Goal: Task Accomplishment & Management: Complete application form

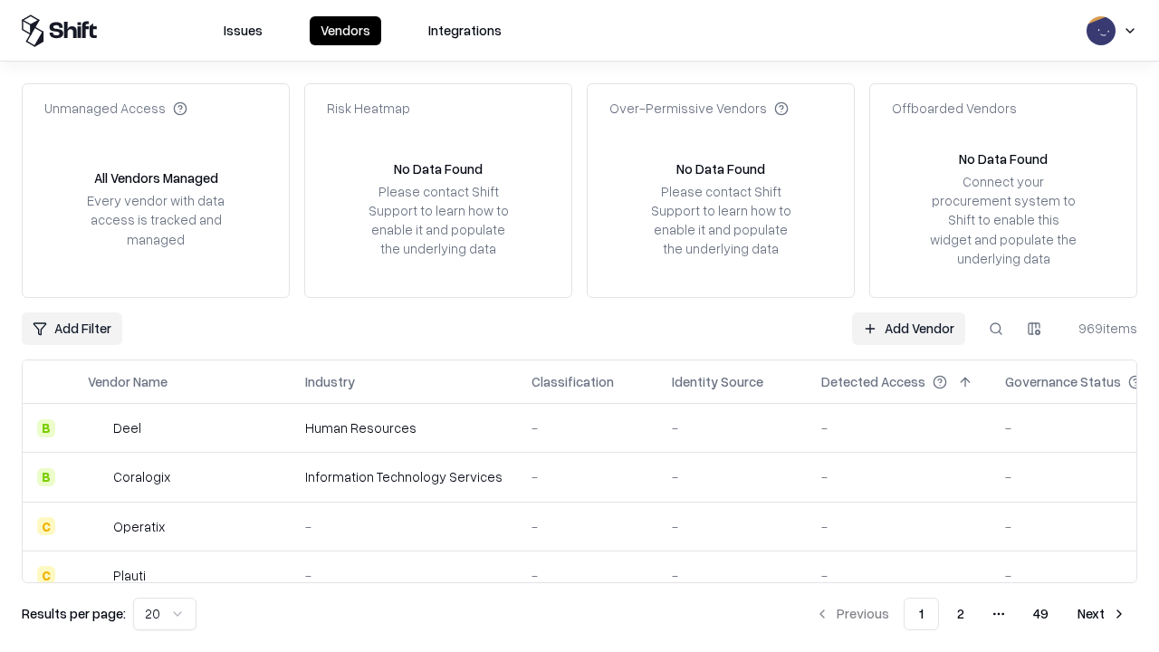
click at [909, 328] on link "Add Vendor" at bounding box center [908, 329] width 113 height 33
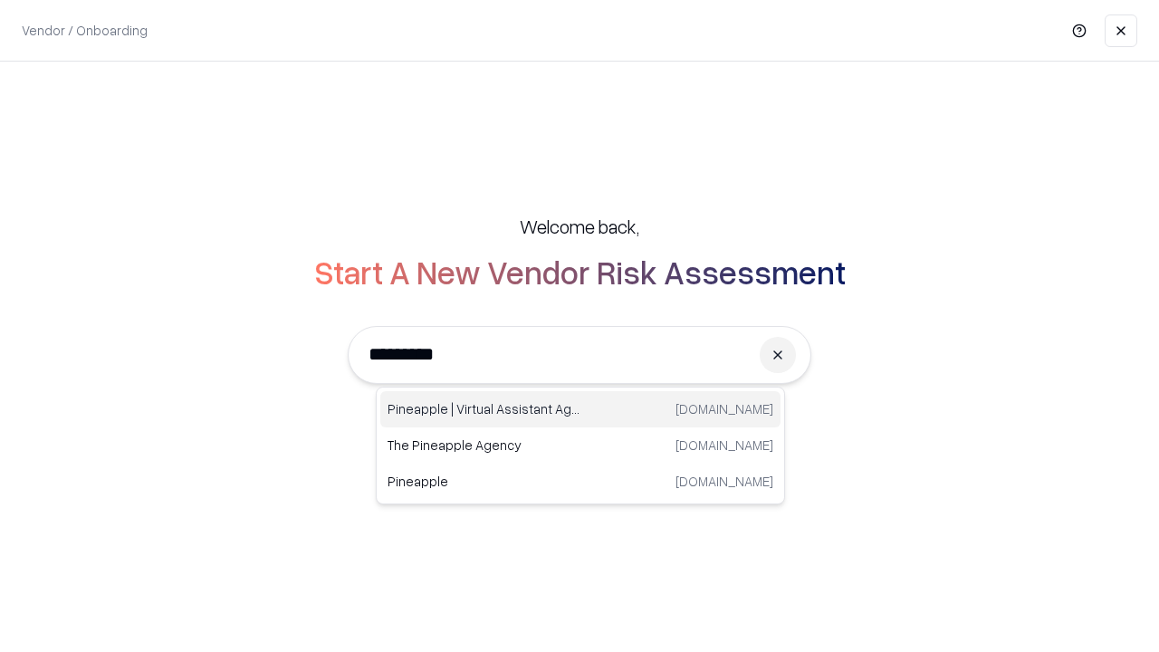
click at [581, 409] on div "Pineapple | Virtual Assistant Agency trypineapple.com" at bounding box center [580, 409] width 400 height 36
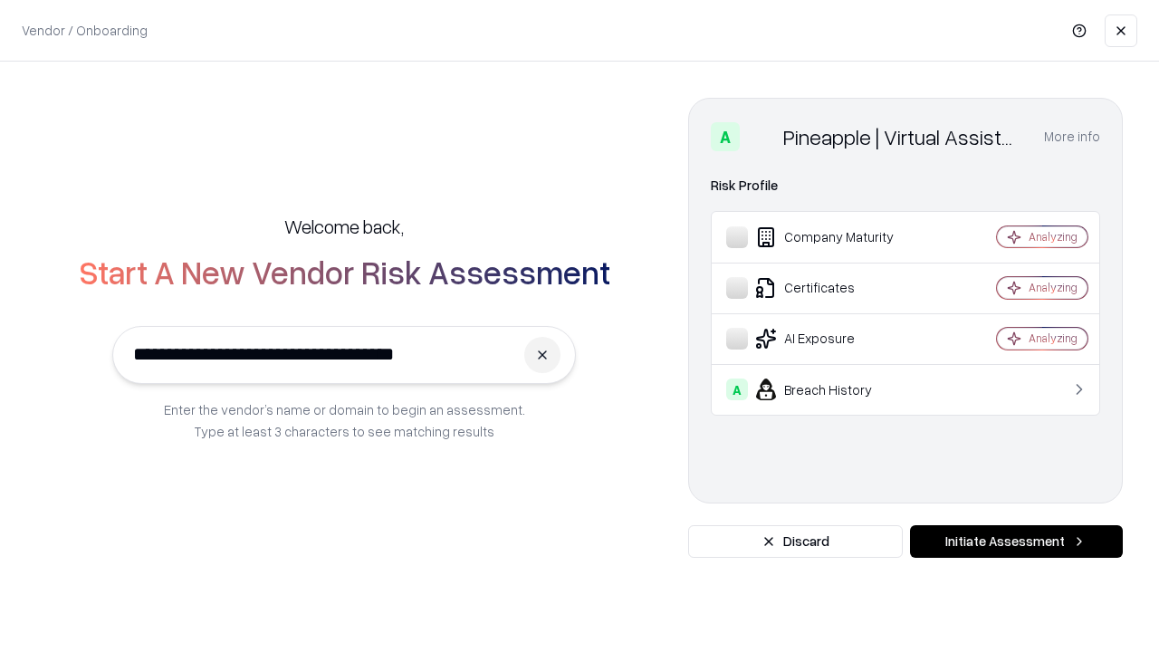
type input "**********"
click at [1016, 542] on button "Initiate Assessment" at bounding box center [1016, 541] width 213 height 33
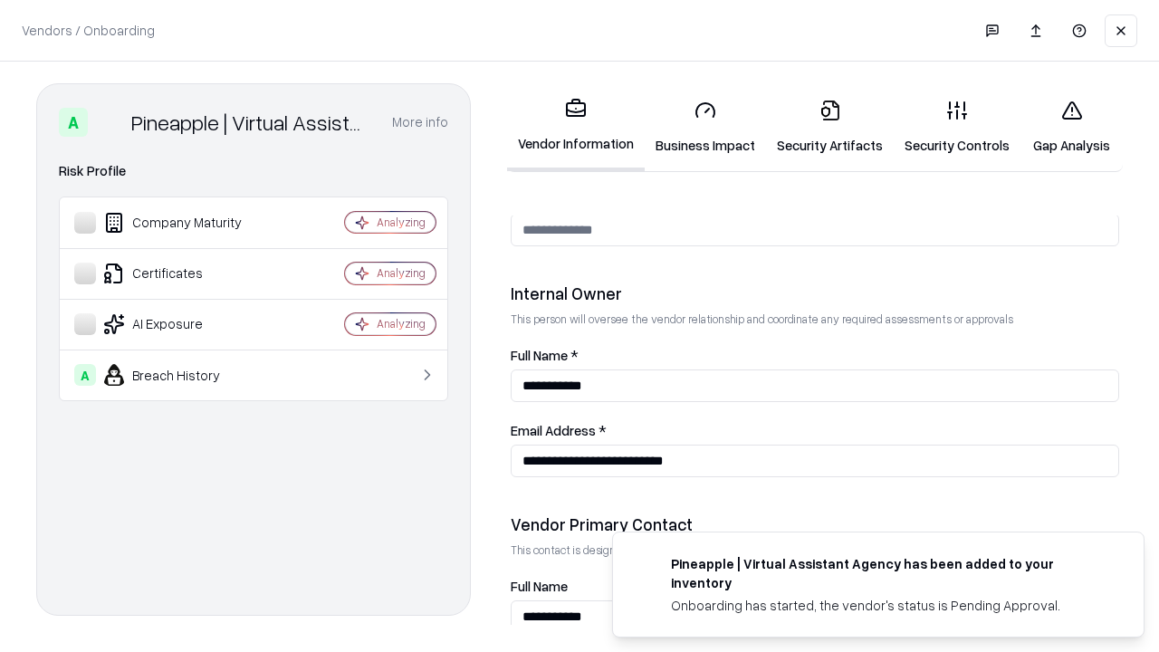
scroll to position [938, 0]
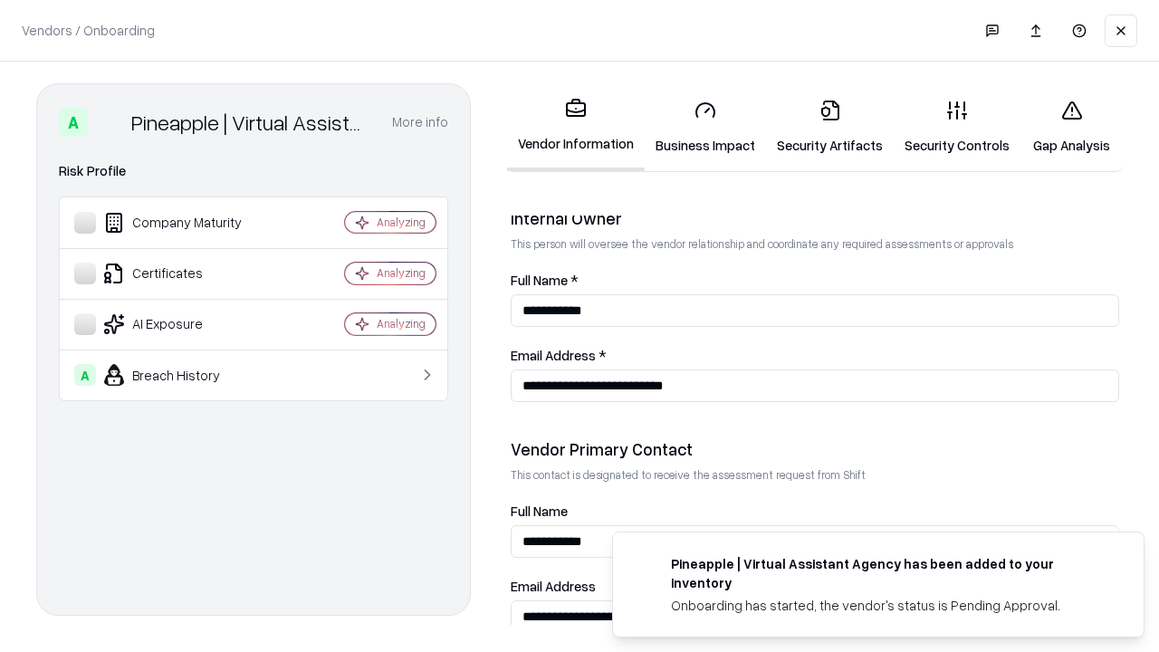
click at [706, 127] on link "Business Impact" at bounding box center [705, 127] width 121 height 84
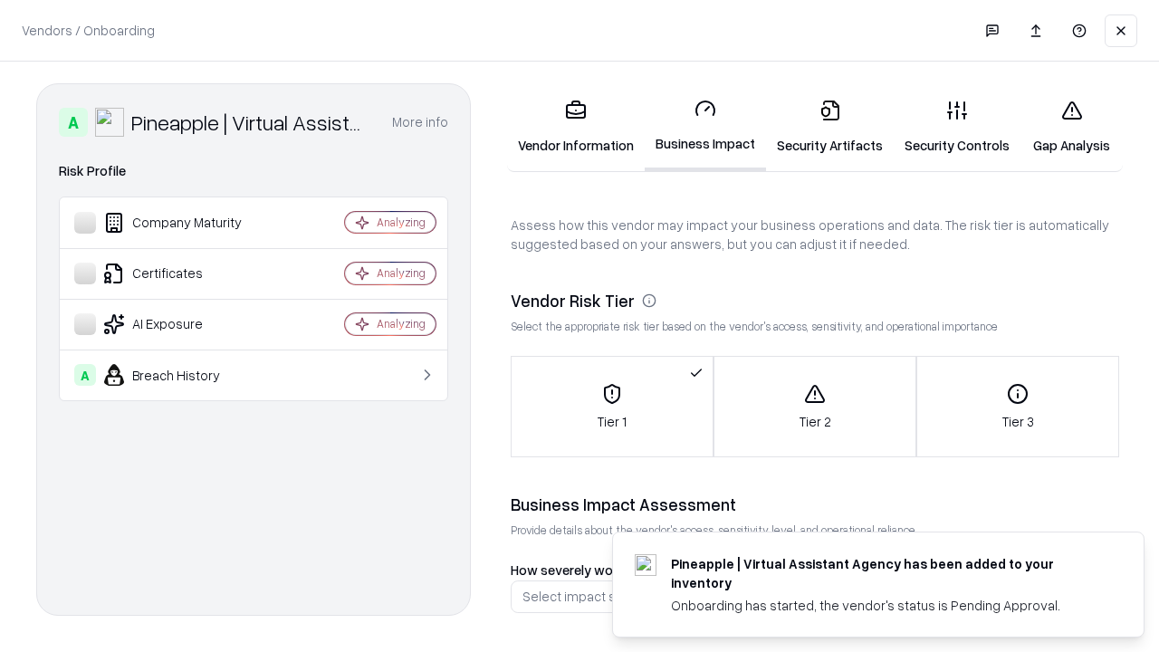
click at [830, 127] on link "Security Artifacts" at bounding box center [830, 127] width 128 height 84
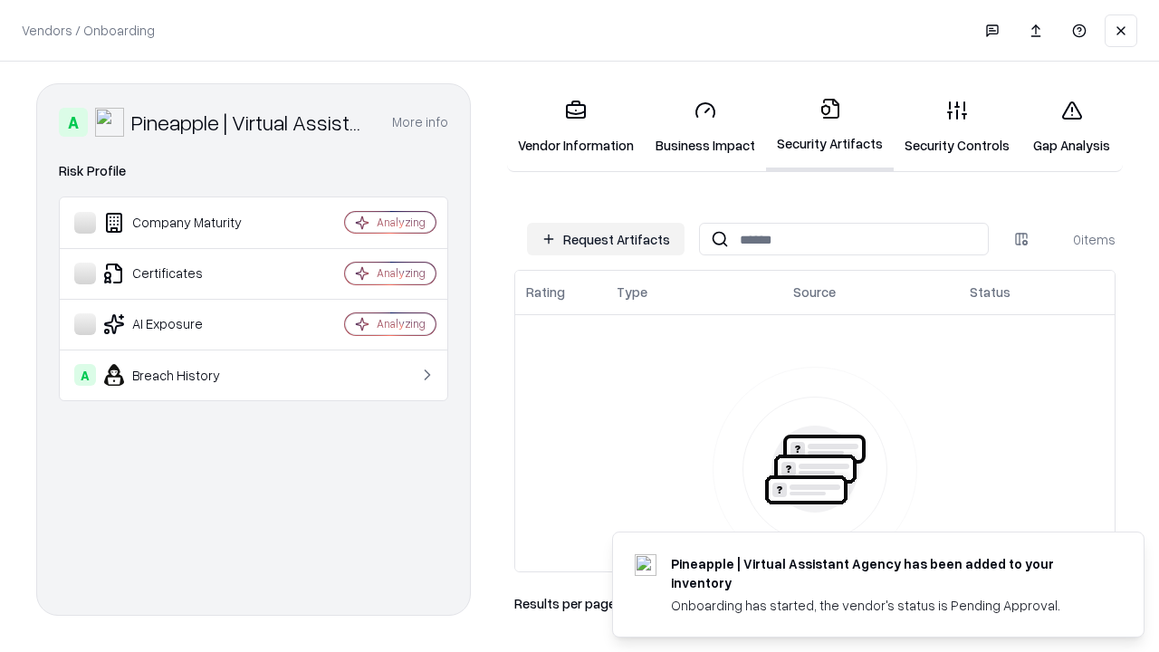
click at [606, 239] on button "Request Artifacts" at bounding box center [606, 239] width 158 height 33
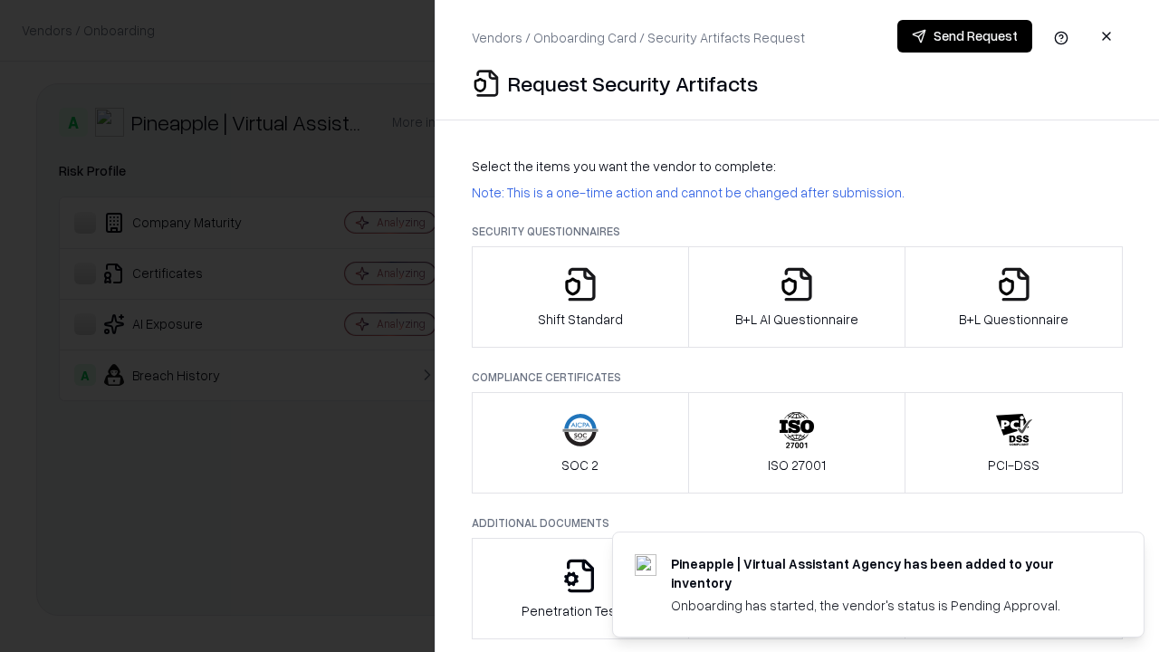
click at [580, 297] on icon "button" at bounding box center [581, 284] width 36 height 36
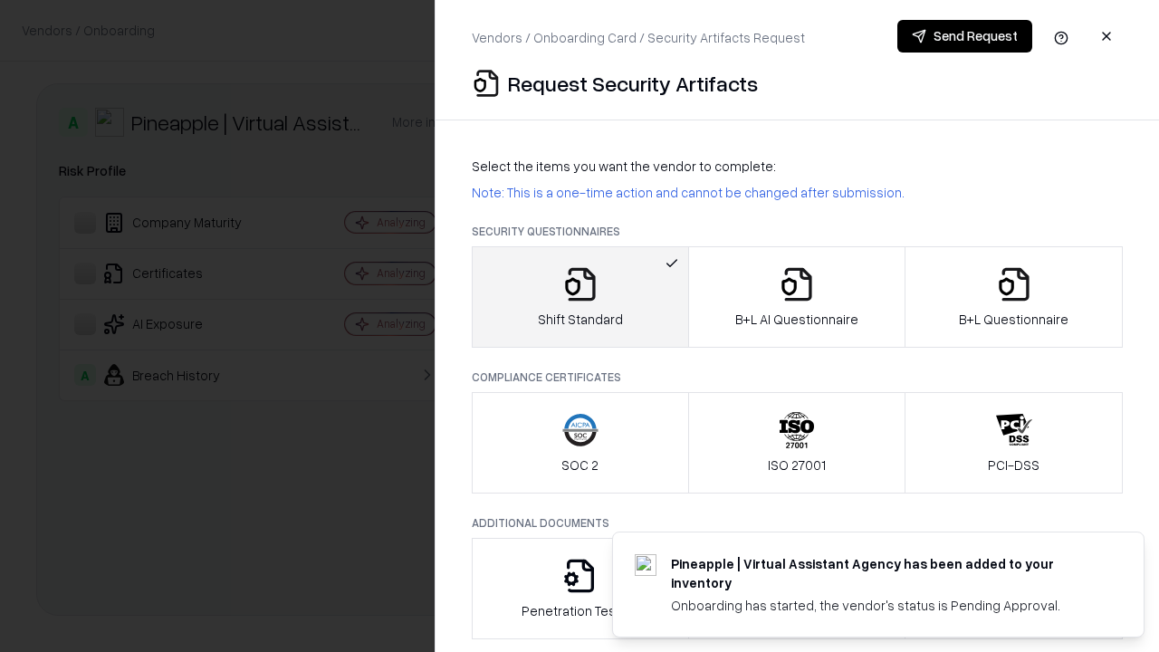
click at [965, 36] on button "Send Request" at bounding box center [965, 36] width 135 height 33
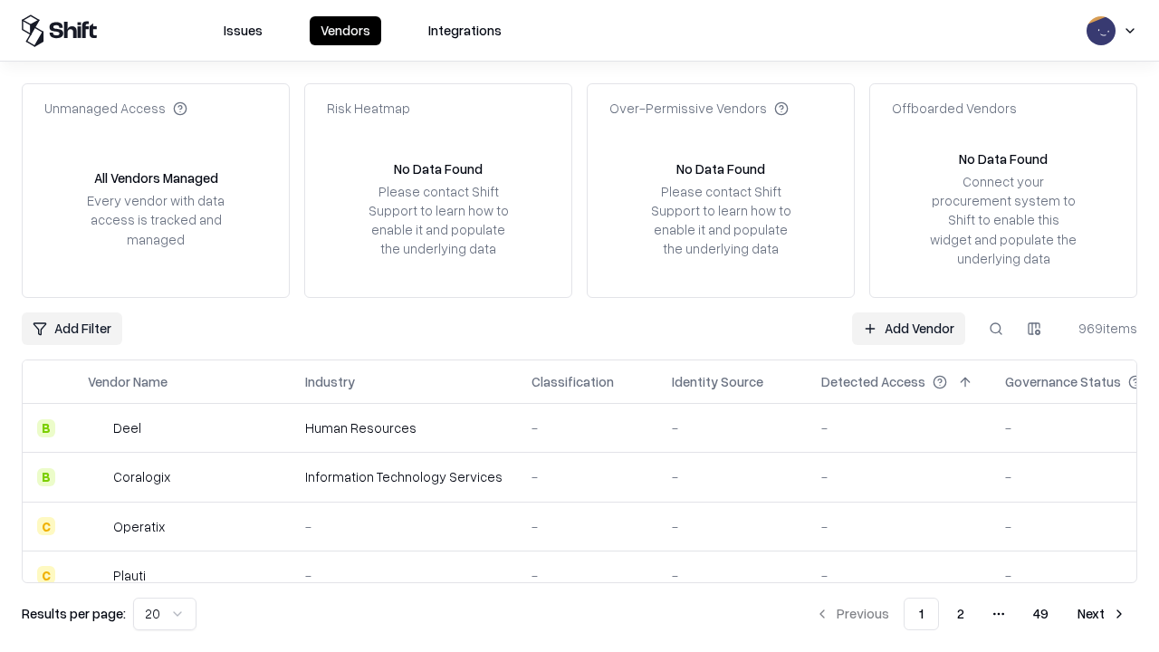
click at [996, 328] on button at bounding box center [996, 329] width 33 height 33
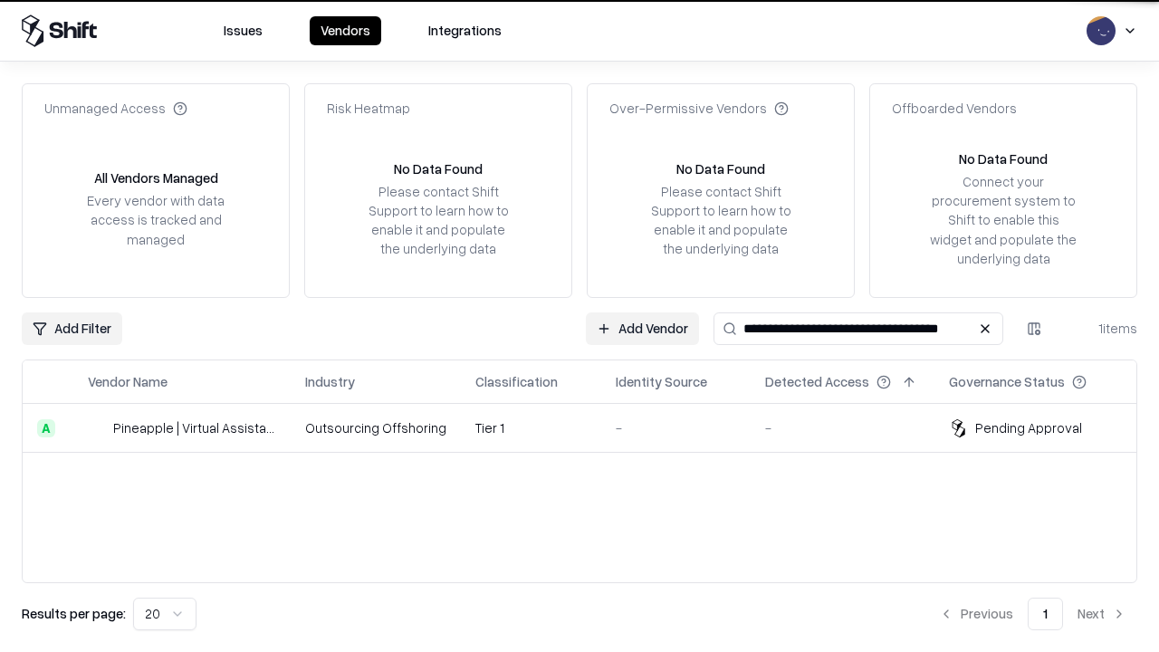
type input "**********"
click at [591, 428] on td "Tier 1" at bounding box center [531, 428] width 140 height 49
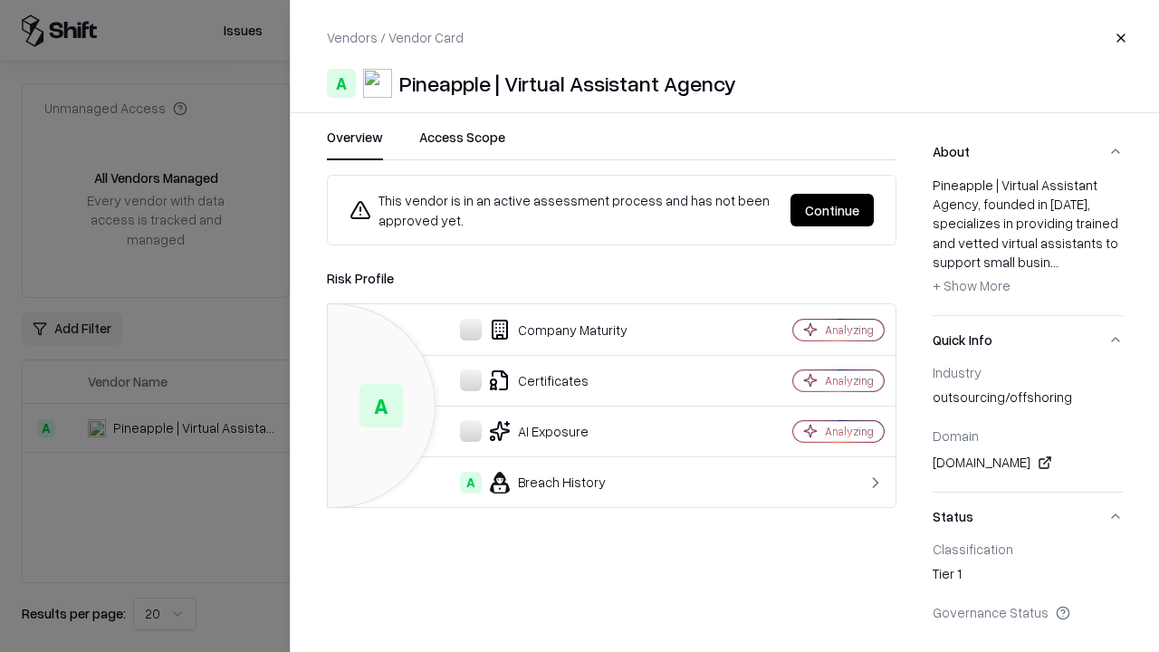
click at [832, 210] on button "Continue" at bounding box center [832, 210] width 83 height 33
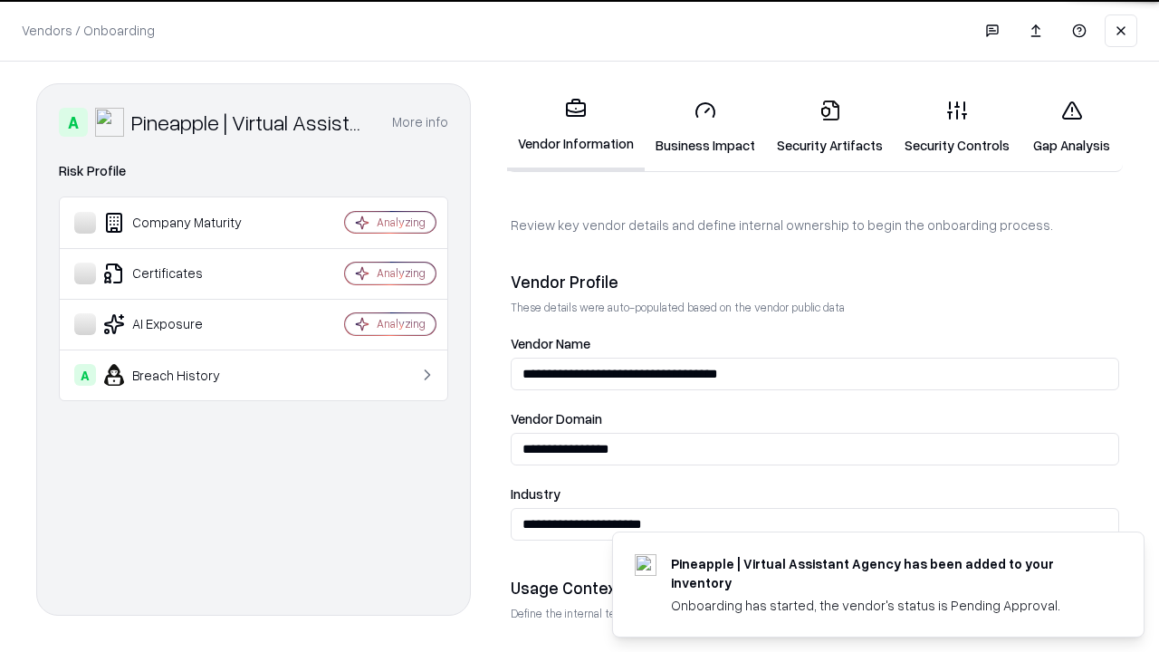
click at [830, 127] on link "Security Artifacts" at bounding box center [830, 127] width 128 height 84
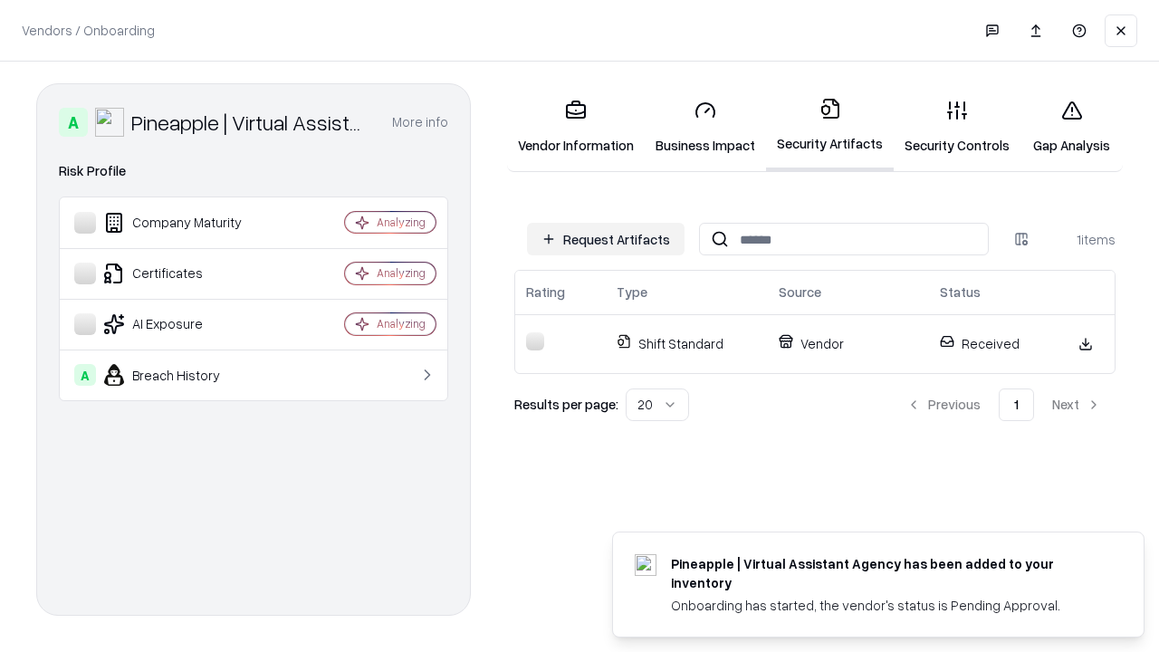
click at [957, 127] on link "Security Controls" at bounding box center [957, 127] width 127 height 84
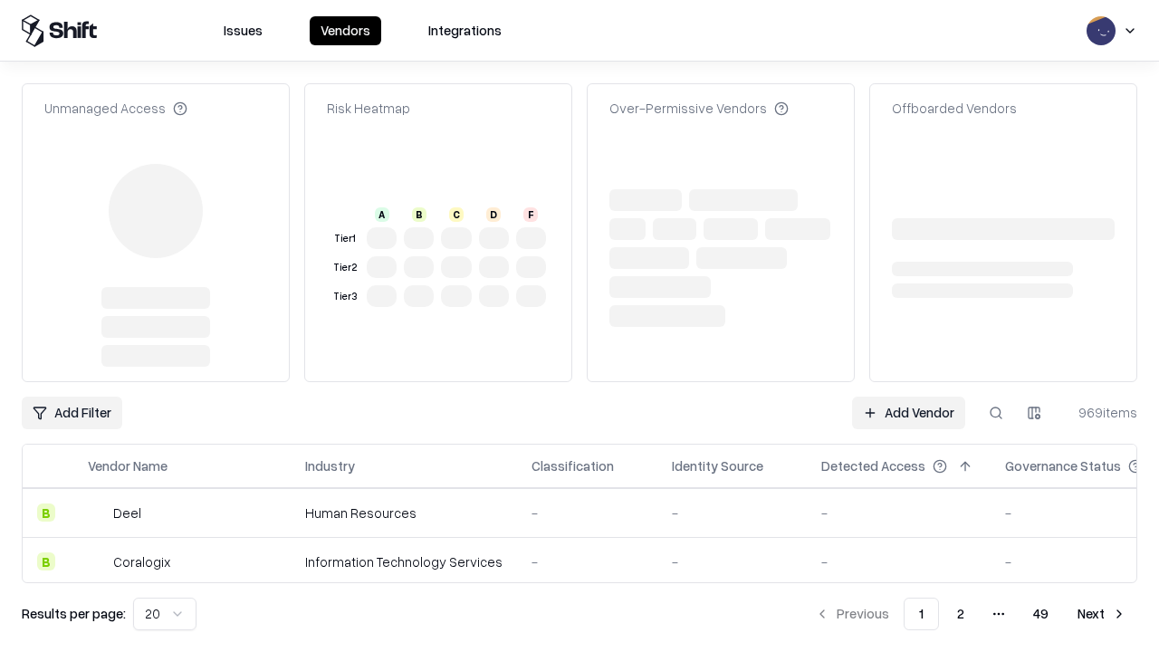
click at [909, 397] on link "Add Vendor" at bounding box center [908, 413] width 113 height 33
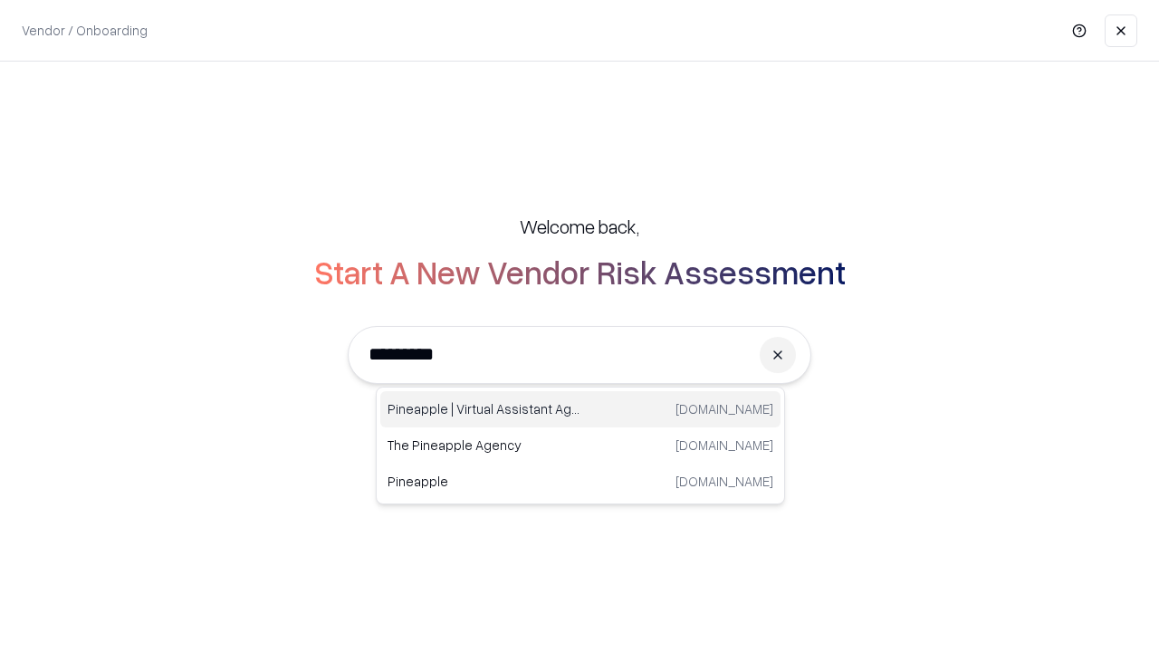
click at [581, 409] on div "Pineapple | Virtual Assistant Agency trypineapple.com" at bounding box center [580, 409] width 400 height 36
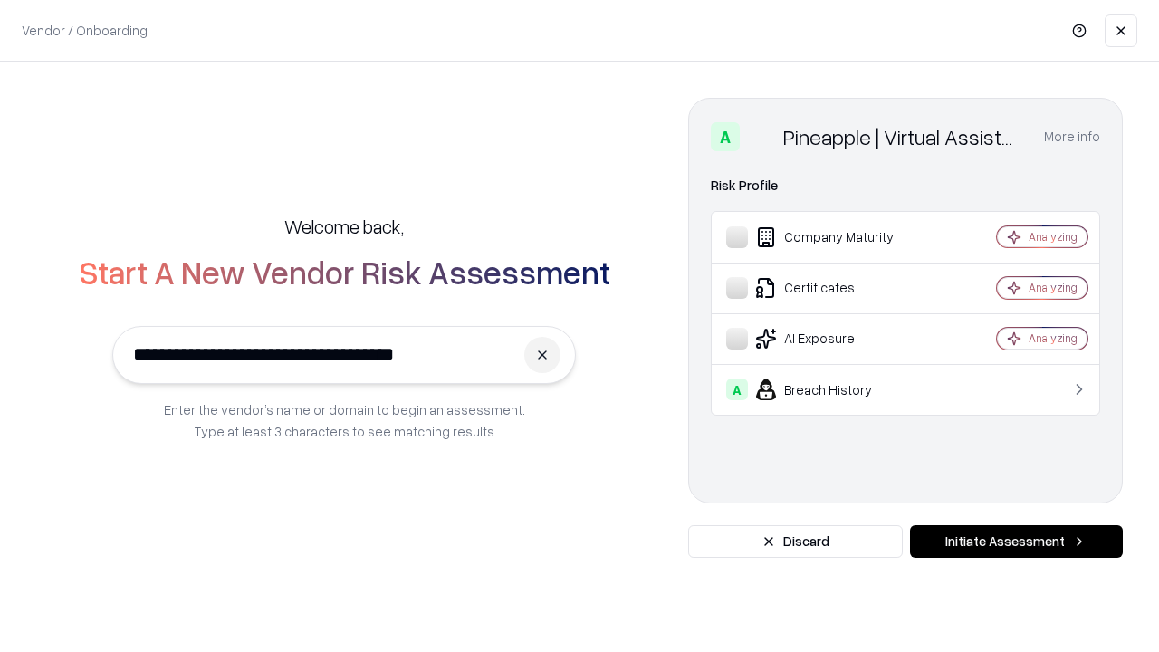
type input "**********"
click at [1016, 542] on button "Initiate Assessment" at bounding box center [1016, 541] width 213 height 33
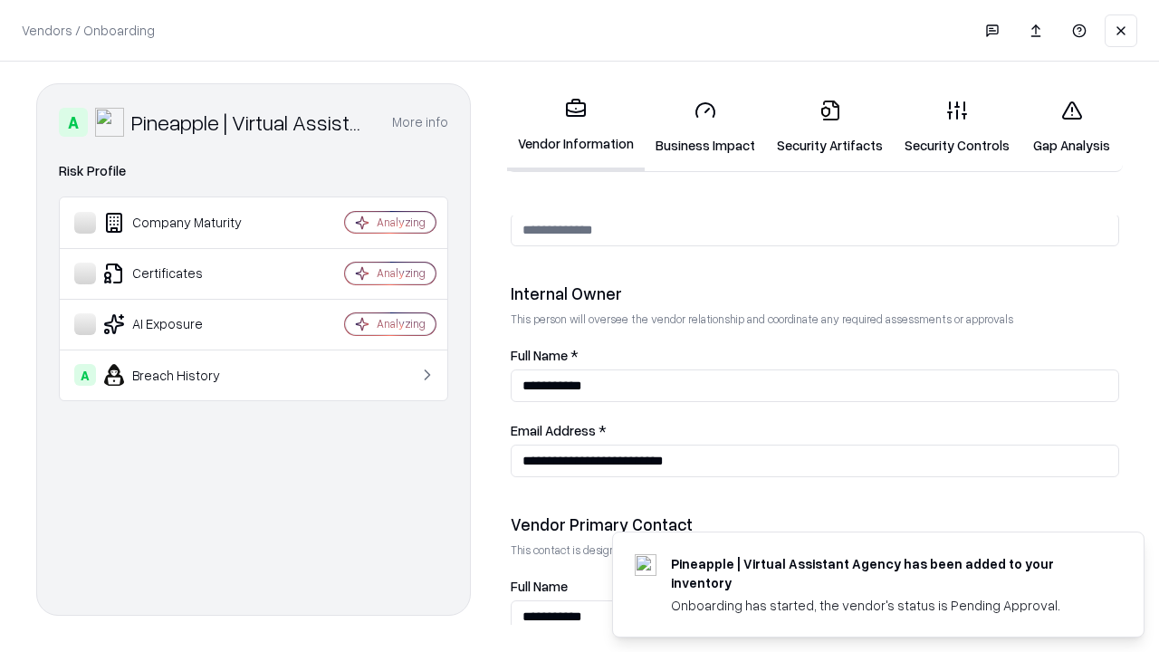
scroll to position [938, 0]
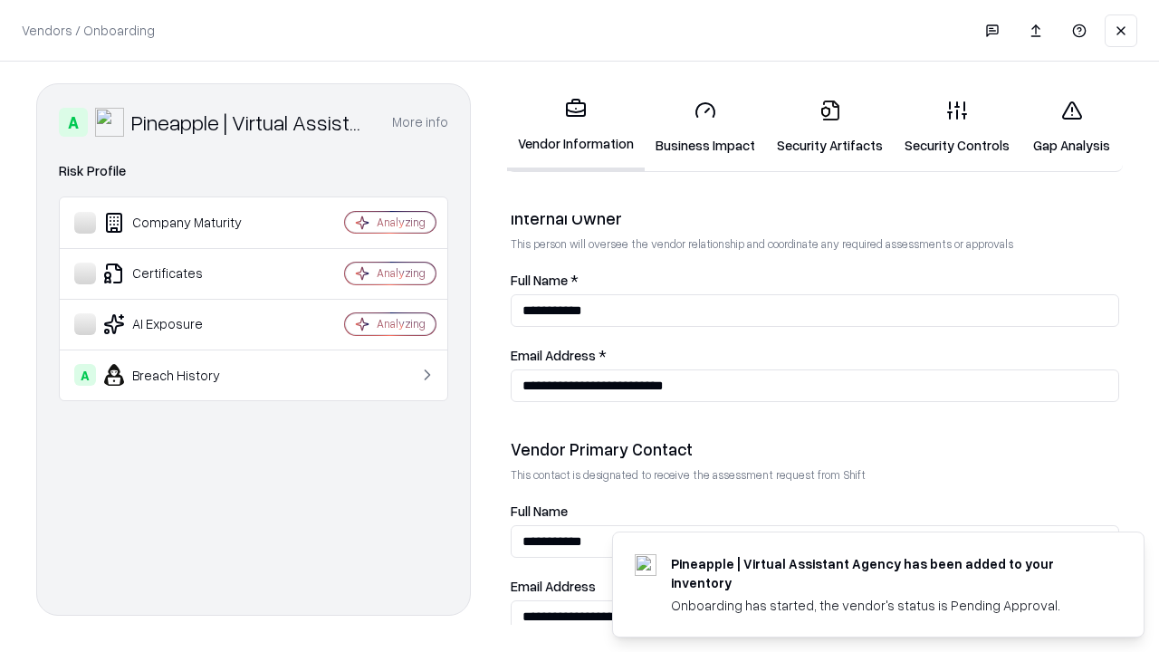
click at [1072, 127] on link "Gap Analysis" at bounding box center [1072, 127] width 102 height 84
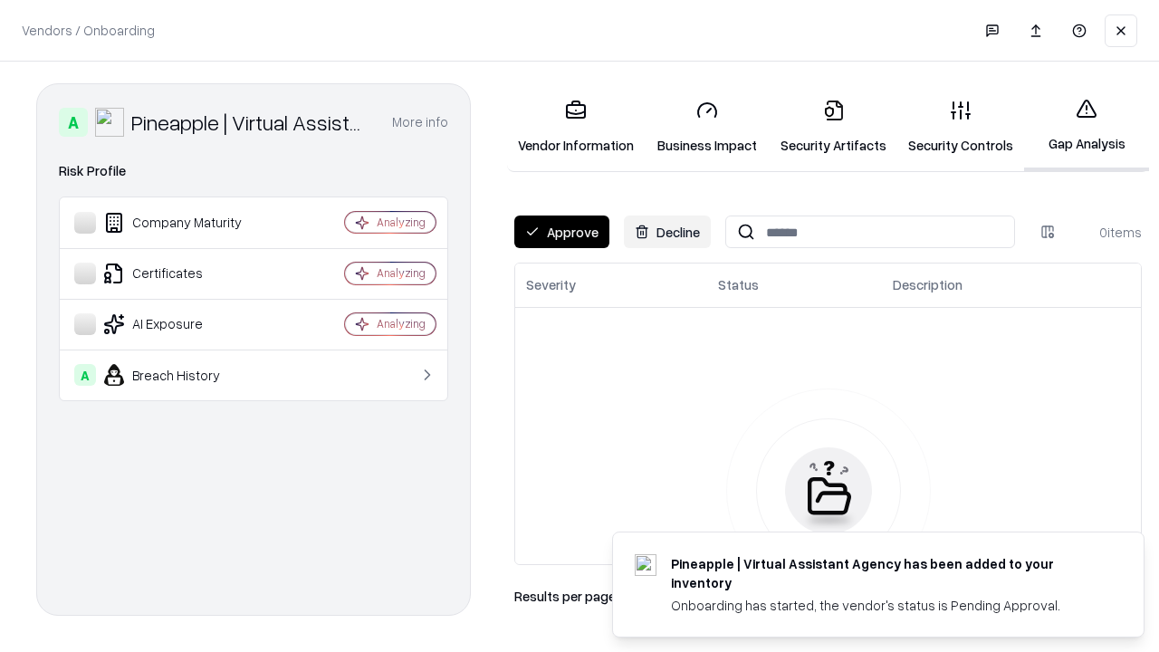
click at [562, 232] on button "Approve" at bounding box center [562, 232] width 95 height 33
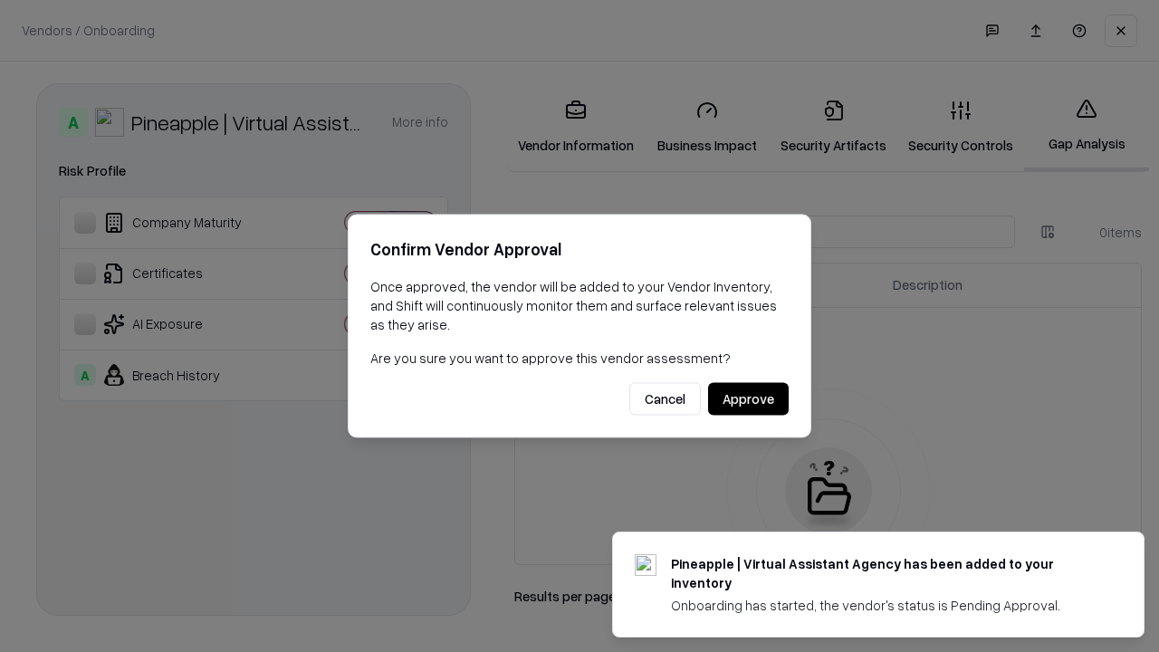
click at [748, 399] on button "Approve" at bounding box center [748, 399] width 81 height 33
